Goal: Task Accomplishment & Management: Complete application form

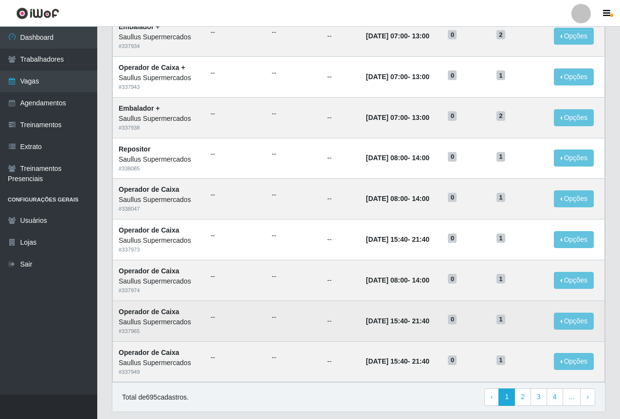
scroll to position [404, 0]
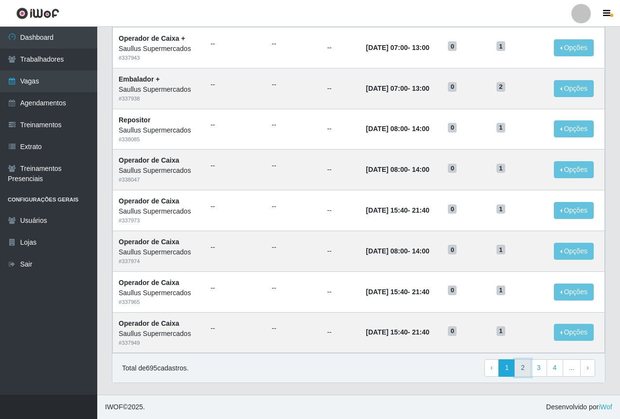
click at [530, 370] on link "2" at bounding box center [522, 368] width 17 height 17
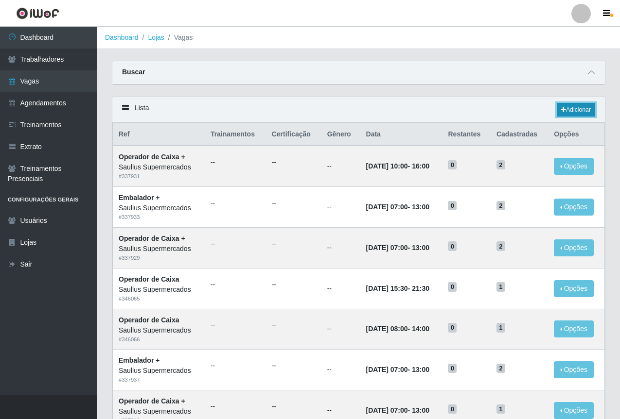
click at [568, 105] on link "Adicionar" at bounding box center [575, 110] width 38 height 14
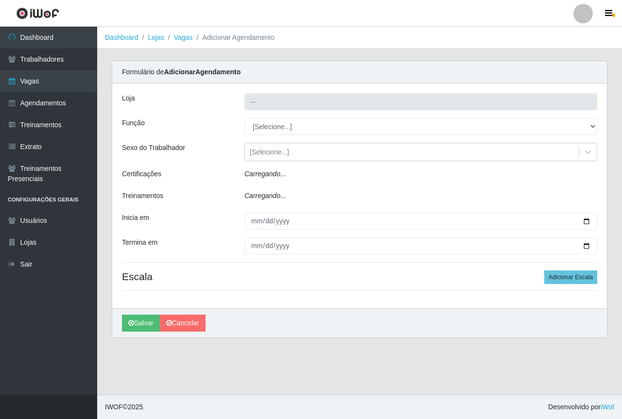
type input "Saullus Supermercados"
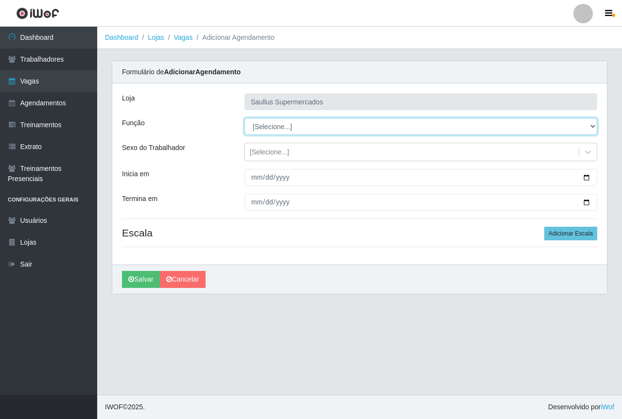
click at [260, 129] on select "[Selecione...] ASG ASG + ASG ++ Balconista de Açougue Balconista de Açougue + B…" at bounding box center [420, 126] width 353 height 17
select select "22"
click at [244, 118] on select "[Selecione...] ASG ASG + ASG ++ Balconista de Açougue Balconista de Açougue + B…" at bounding box center [420, 126] width 353 height 17
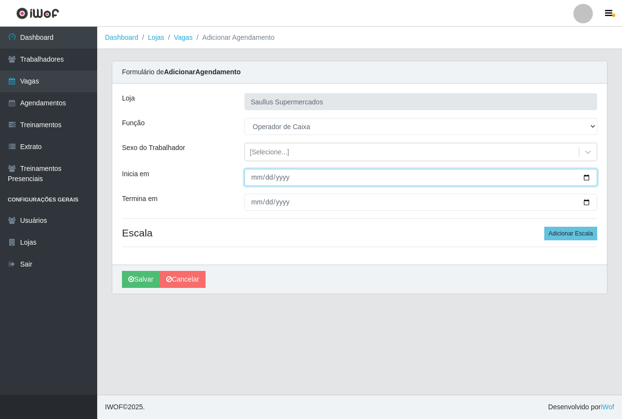
click at [257, 179] on input "Inicia em" at bounding box center [420, 177] width 353 height 17
type input "2025-09-18"
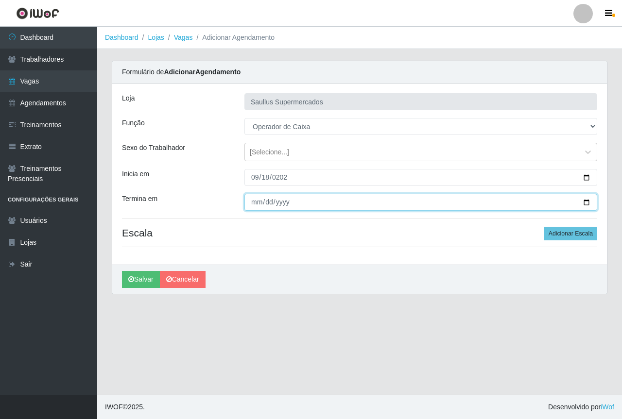
click at [261, 205] on input "Termina em" at bounding box center [420, 202] width 353 height 17
type input "252025-09-18"
type input "25202-09-18"
type input "2025-09-18"
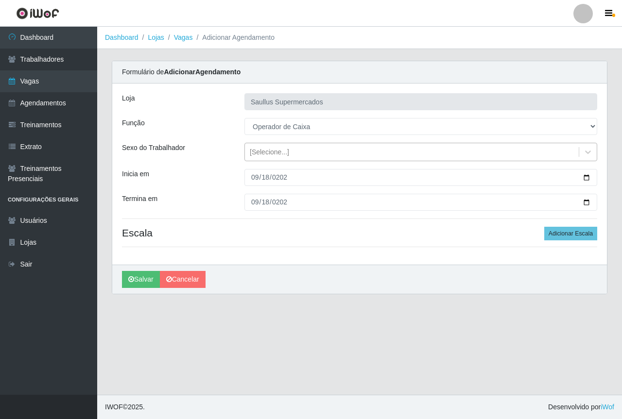
click at [253, 150] on div "[Selecione...]" at bounding box center [269, 152] width 39 height 10
click at [289, 224] on div "Loja Saullus Supermercados Função [Selecione...] ASG ASG + ASG ++ Balconista de…" at bounding box center [359, 174] width 495 height 181
click at [554, 235] on button "Adicionar Escala" at bounding box center [570, 234] width 53 height 14
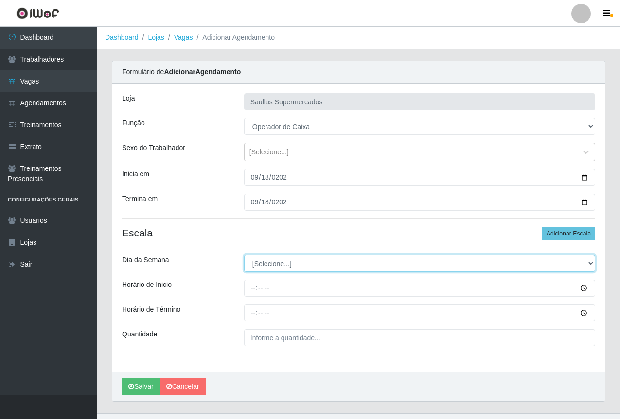
click at [283, 264] on select "[Selecione...] Segunda Terça Quarta Quinta Sexta Sábado Domingo" at bounding box center [419, 263] width 351 height 17
select select "4"
click at [244, 255] on select "[Selecione...] Segunda Terça Quarta Quinta Sexta Sábado Domingo" at bounding box center [419, 263] width 351 height 17
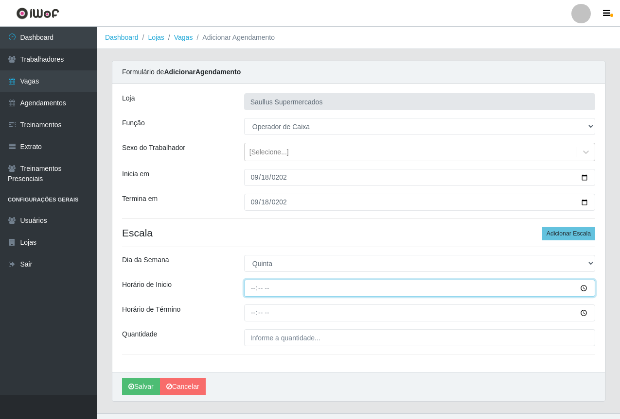
click at [254, 292] on input "Horário de Inicio" at bounding box center [419, 288] width 351 height 17
type input "10:00"
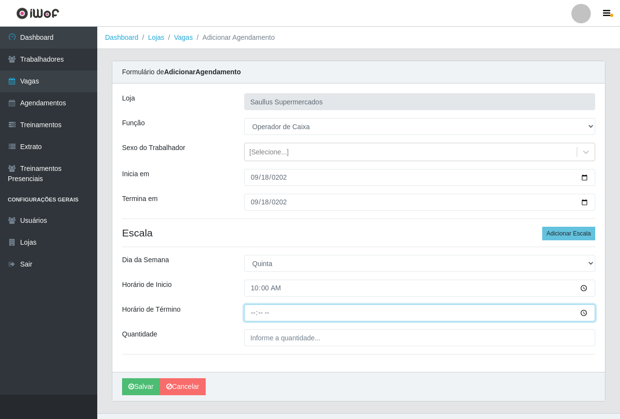
drag, startPoint x: 250, startPoint y: 315, endPoint x: 252, endPoint y: 320, distance: 5.4
click at [250, 317] on input "Horário de Término" at bounding box center [419, 313] width 351 height 17
type input "16:00"
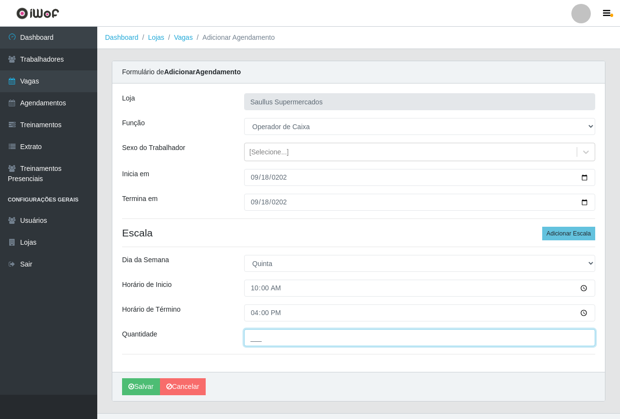
drag, startPoint x: 273, startPoint y: 341, endPoint x: 277, endPoint y: 345, distance: 5.9
click at [275, 341] on input "___" at bounding box center [419, 337] width 351 height 17
type input "1__"
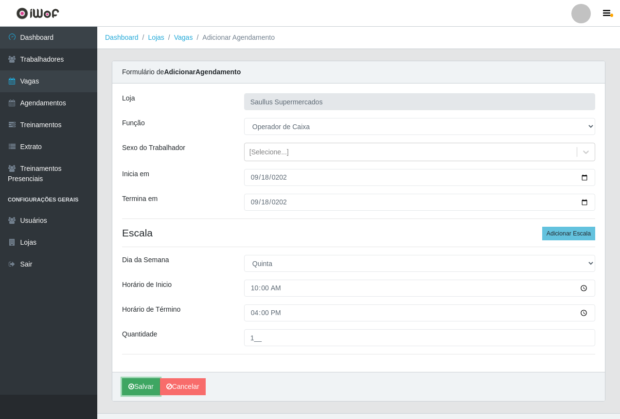
click at [133, 392] on button "Salvar" at bounding box center [141, 387] width 38 height 17
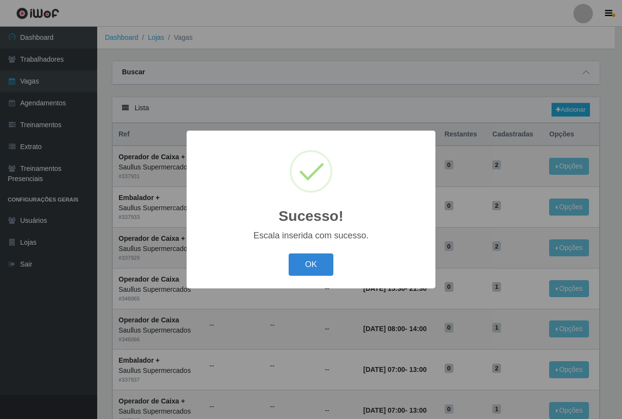
click at [310, 253] on div "OK Cancel" at bounding box center [310, 265] width 229 height 28
click at [300, 264] on button "OK" at bounding box center [311, 265] width 45 height 23
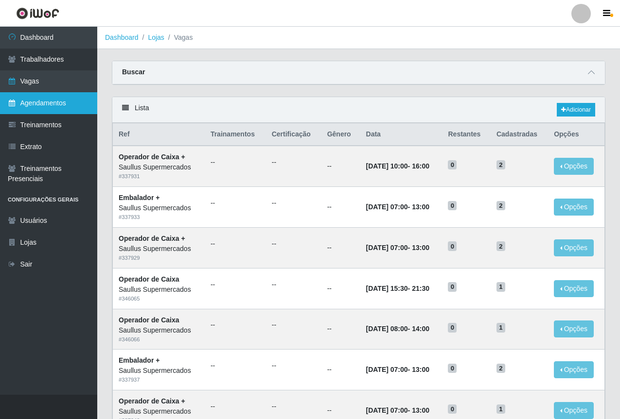
click at [44, 98] on link "Agendamentos" at bounding box center [48, 103] width 97 height 22
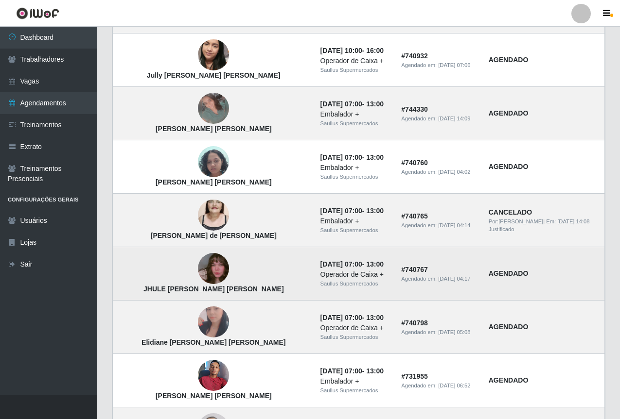
scroll to position [595, 0]
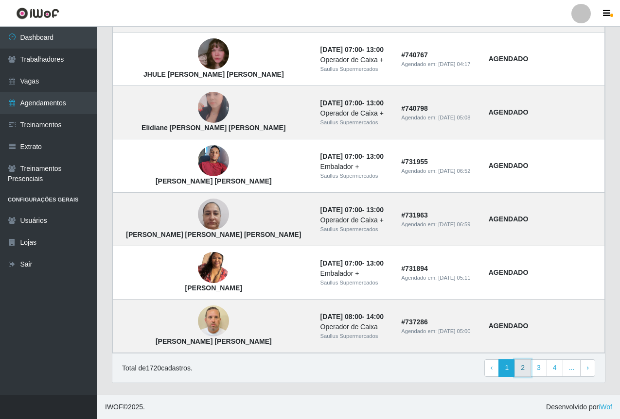
click at [522, 371] on link "2" at bounding box center [522, 368] width 17 height 17
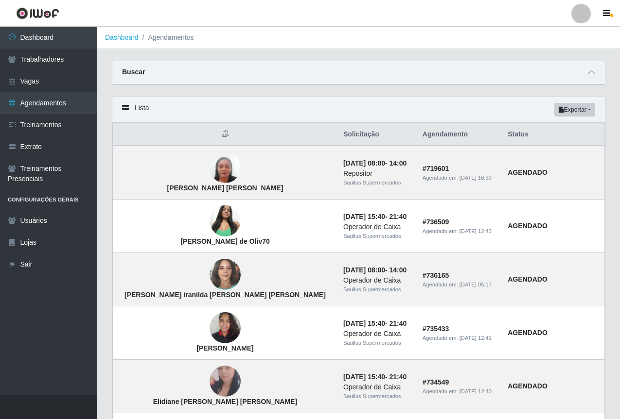
scroll to position [595, 0]
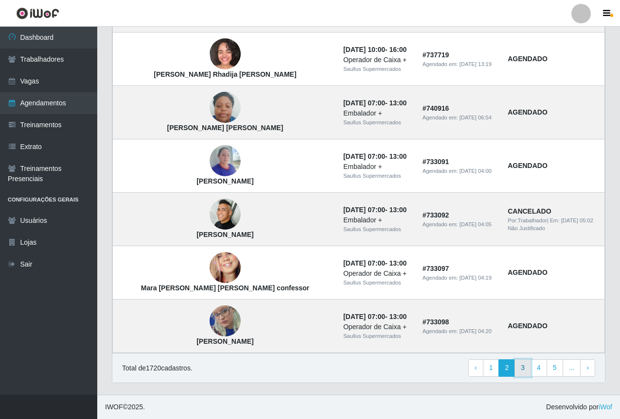
click at [529, 374] on link "3" at bounding box center [522, 368] width 17 height 17
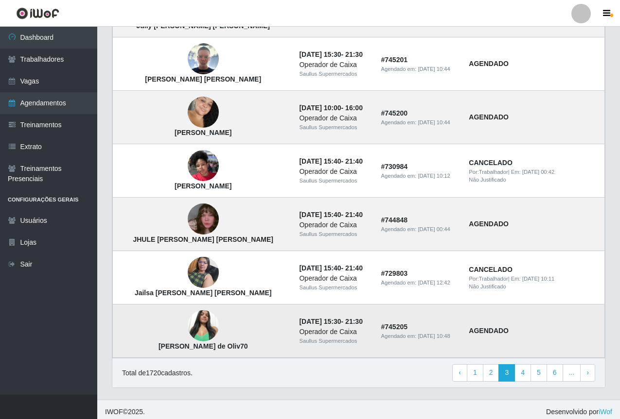
scroll to position [595, 0]
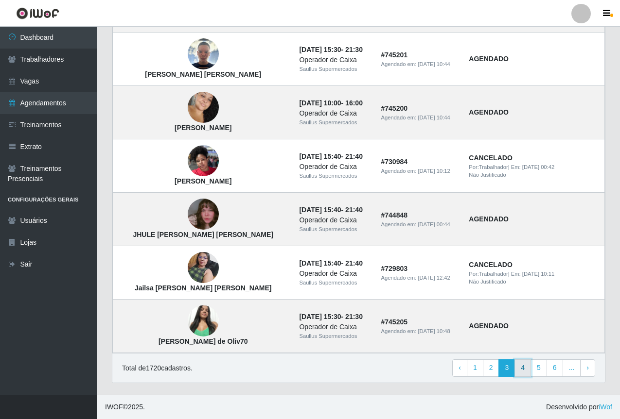
click at [524, 370] on link "4" at bounding box center [522, 368] width 17 height 17
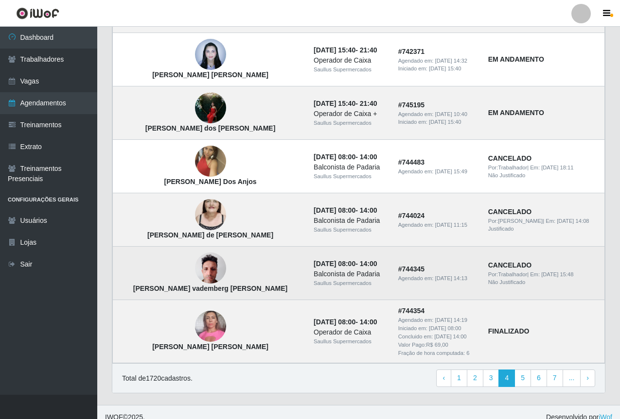
scroll to position [605, 0]
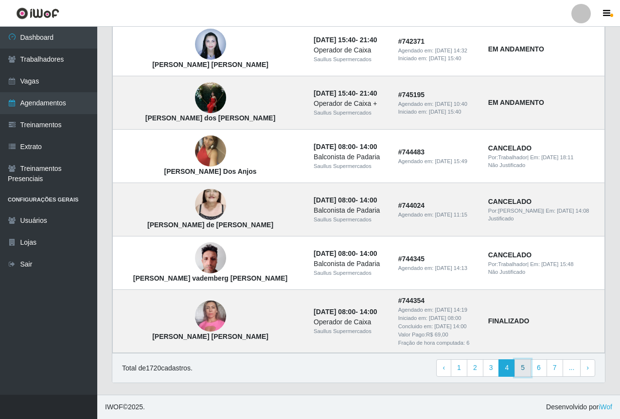
click at [523, 367] on link "5" at bounding box center [522, 368] width 17 height 17
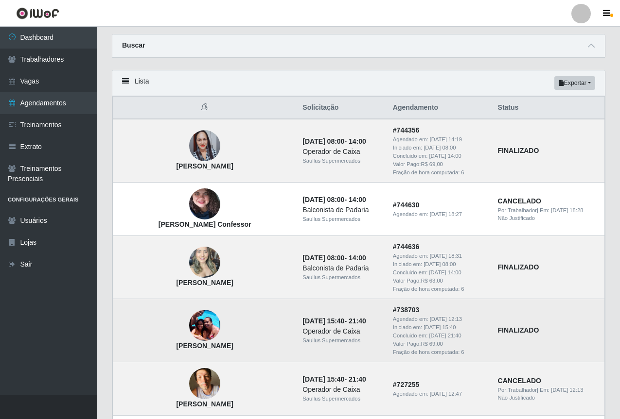
scroll to position [97, 0]
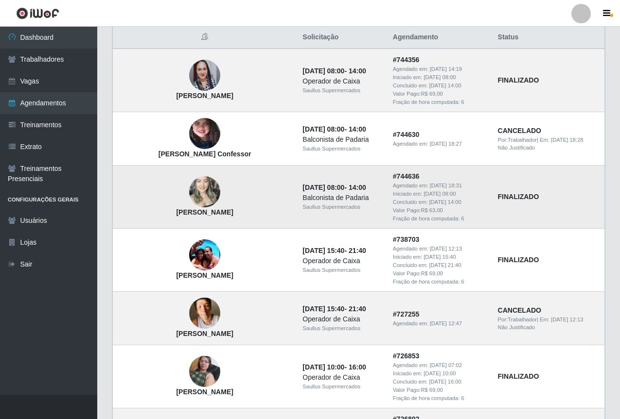
click at [189, 191] on img at bounding box center [204, 192] width 31 height 41
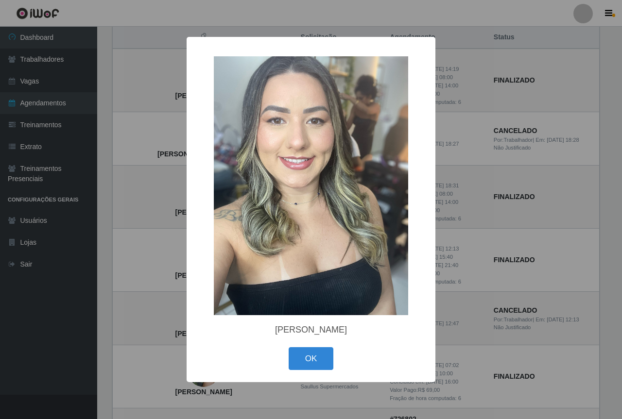
click at [565, 178] on div "× [PERSON_NAME] OK Cancel" at bounding box center [311, 209] width 622 height 419
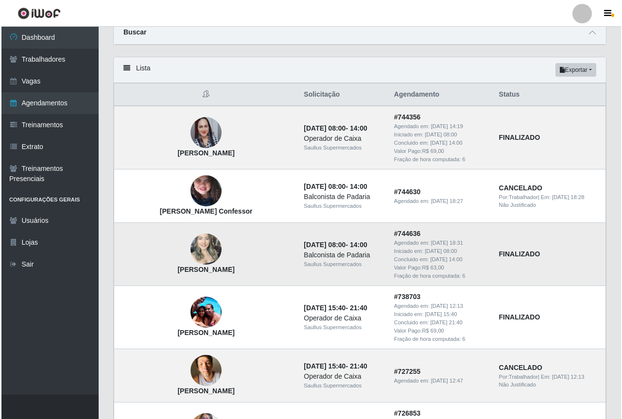
scroll to position [0, 0]
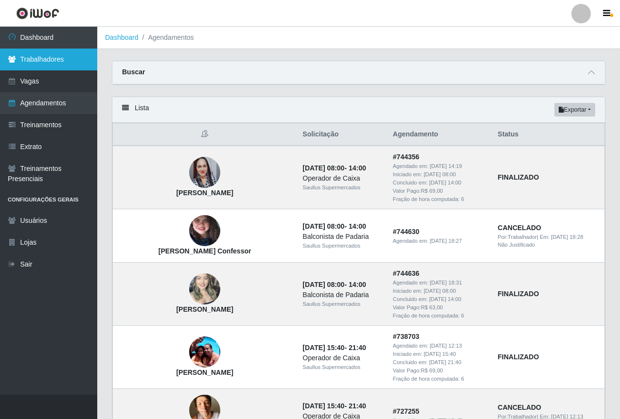
click at [39, 60] on link "Trabalhadores" at bounding box center [48, 60] width 97 height 22
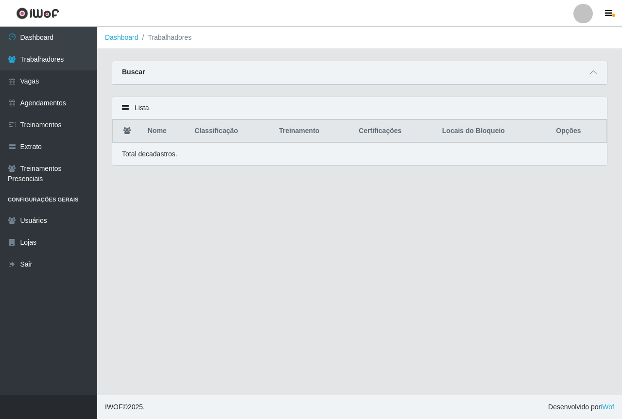
drag, startPoint x: 595, startPoint y: 73, endPoint x: 431, endPoint y: 100, distance: 165.4
click at [593, 73] on icon at bounding box center [593, 72] width 7 height 7
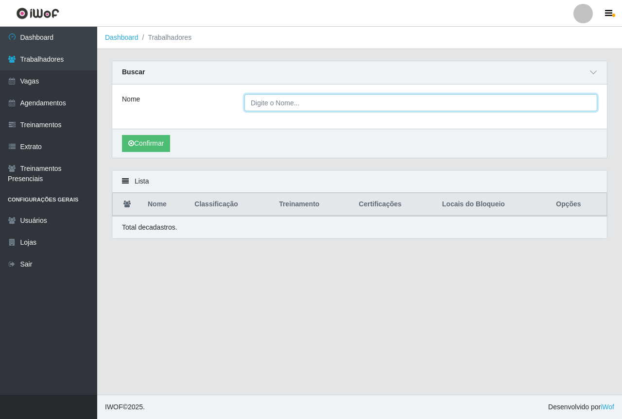
click at [301, 104] on input "Nome" at bounding box center [420, 102] width 353 height 17
type input "[PERSON_NAME]"
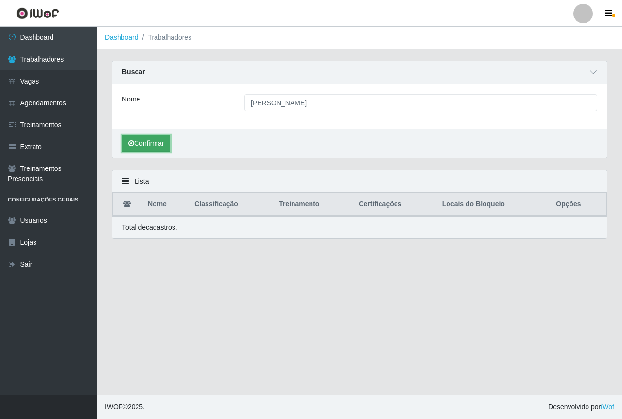
click at [130, 137] on button "Confirmar" at bounding box center [146, 143] width 48 height 17
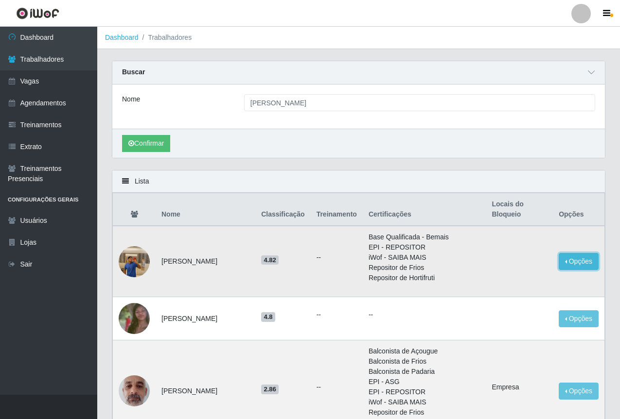
click at [575, 263] on button "Opções" at bounding box center [578, 261] width 40 height 17
click at [501, 265] on button "Bloquear - Empresa" at bounding box center [518, 264] width 78 height 20
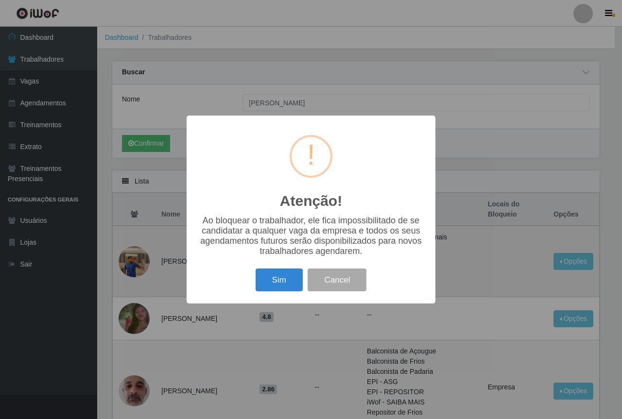
click at [326, 337] on div "Atenção! × Ao bloquear o trabalhador, ele fica impossibilitado de se candidatar…" at bounding box center [311, 209] width 622 height 419
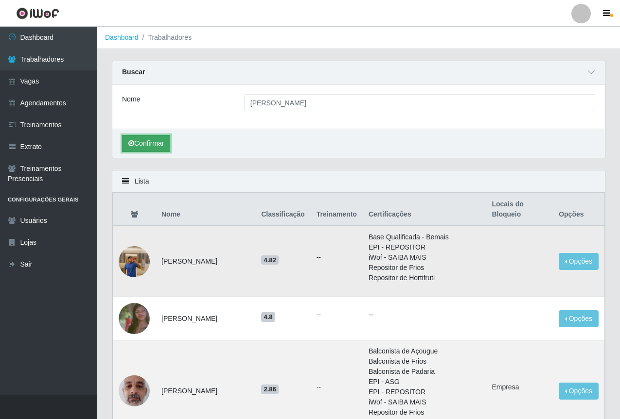
click at [153, 148] on button "Confirmar" at bounding box center [146, 143] width 48 height 17
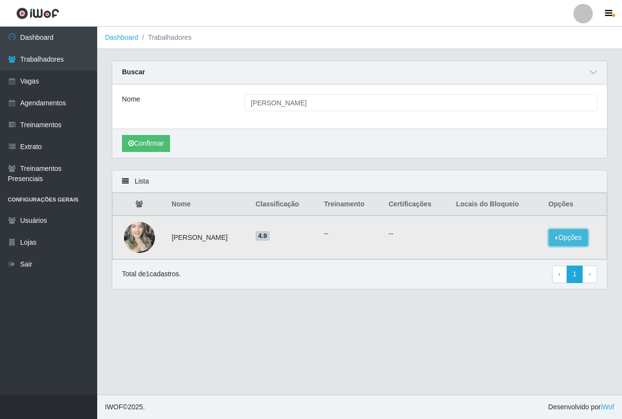
click at [572, 237] on button "Opções" at bounding box center [569, 237] width 40 height 17
click at [508, 229] on button "Bloquear - Empresa" at bounding box center [508, 227] width 78 height 20
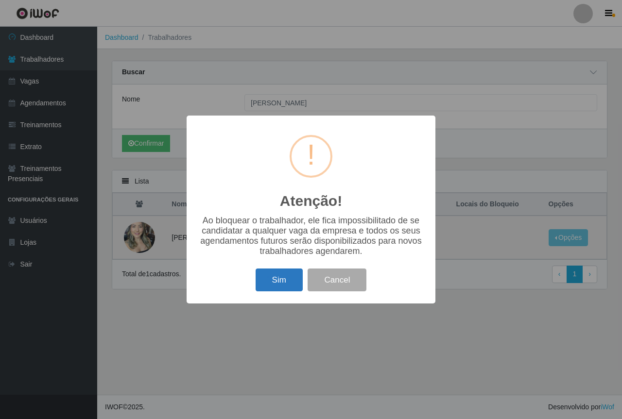
click at [286, 275] on button "Sim" at bounding box center [279, 280] width 47 height 23
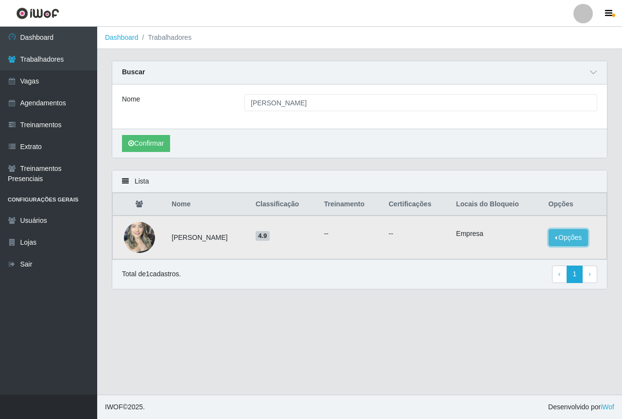
click at [580, 241] on button "Opções" at bounding box center [569, 237] width 40 height 17
click at [437, 322] on main "Dashboard Trabalhadores Carregando... Buscar Nome JOSIELE RODRIGUES DOS SANTOS …" at bounding box center [359, 211] width 525 height 368
